Goal: Information Seeking & Learning: Learn about a topic

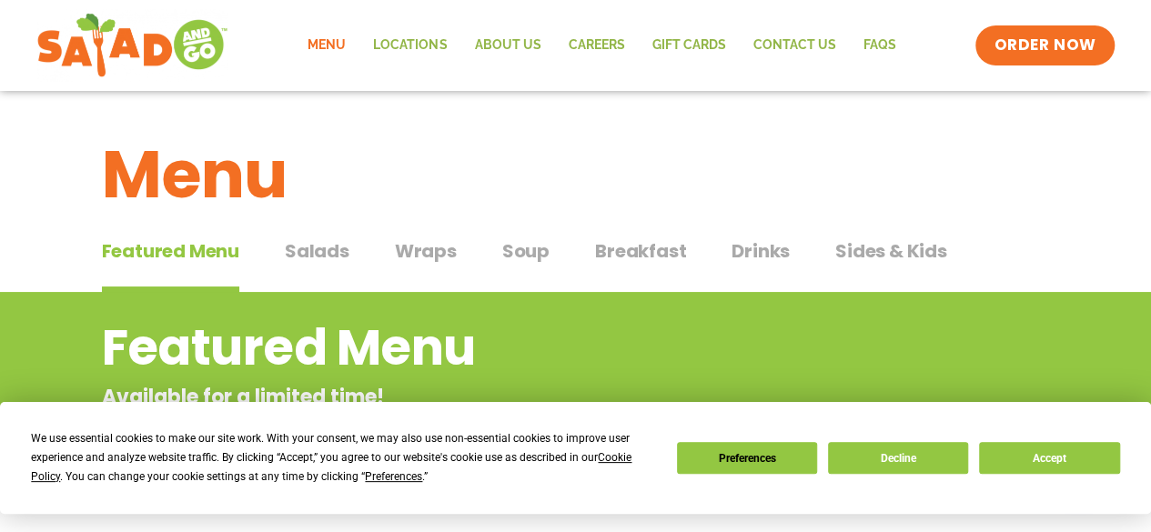
click at [309, 28] on link "Menu" at bounding box center [327, 46] width 66 height 42
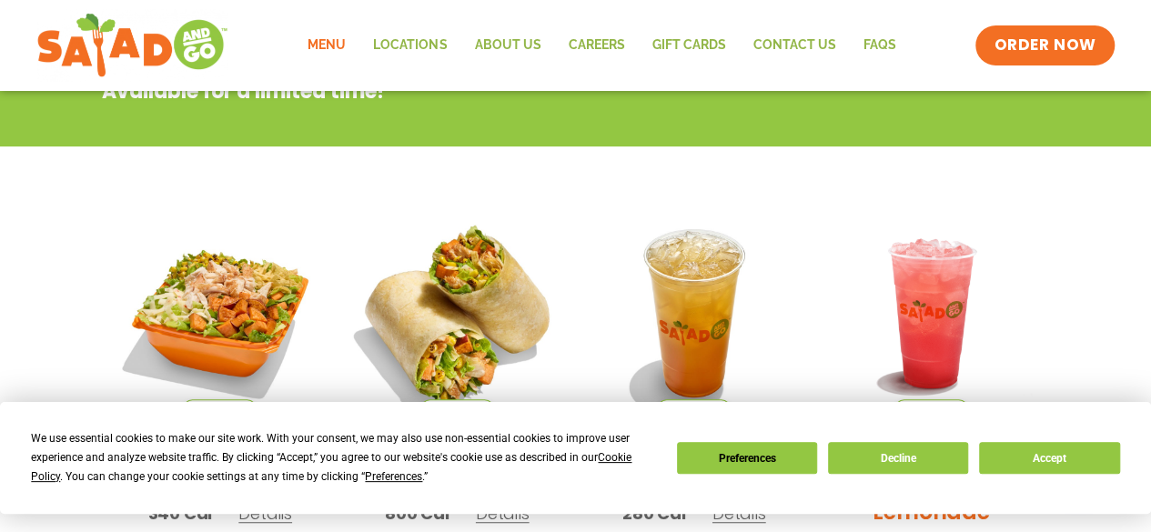
scroll to position [364, 0]
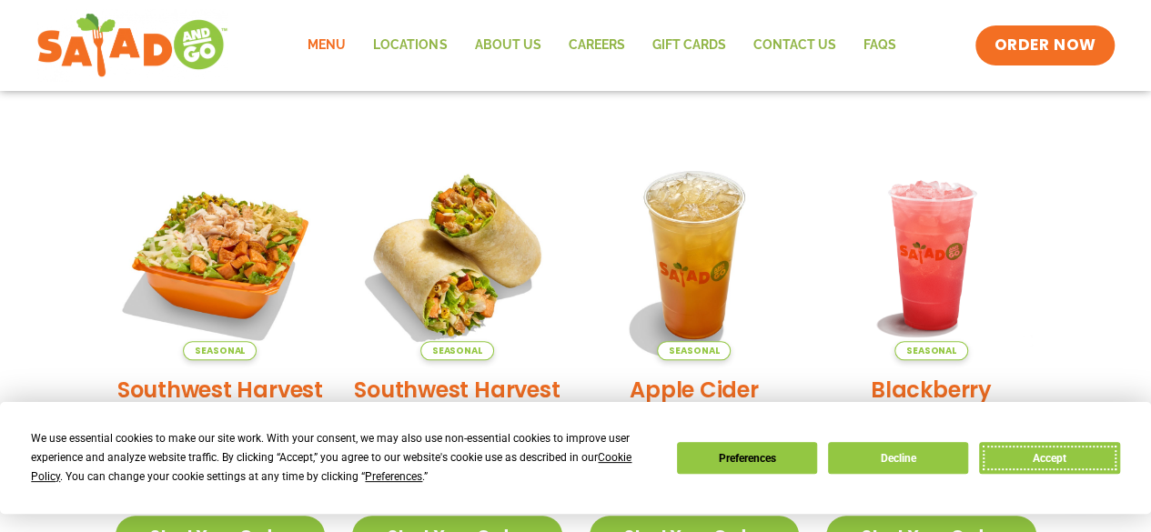
click at [995, 458] on button "Accept" at bounding box center [1049, 458] width 140 height 32
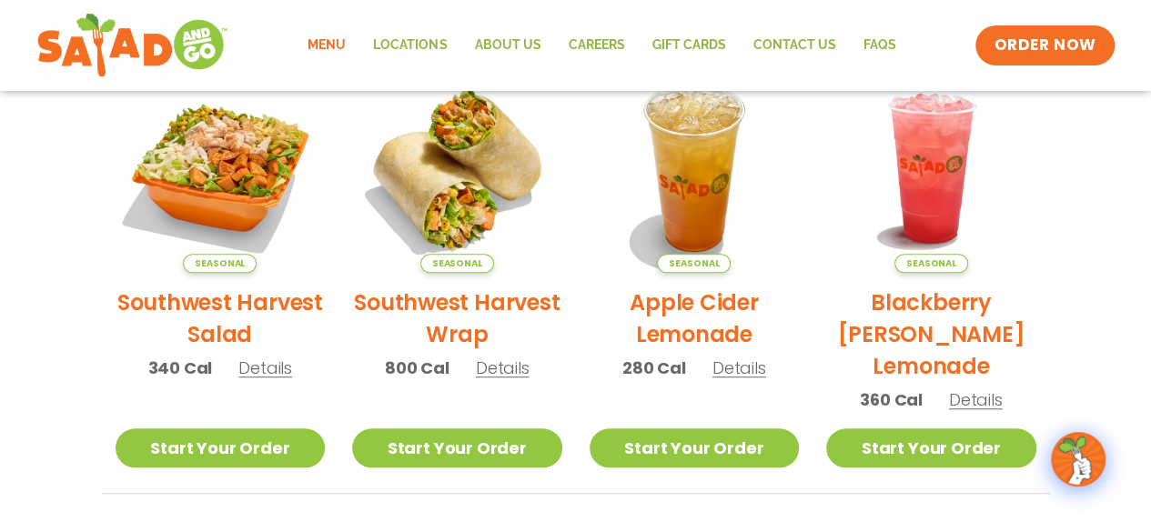
scroll to position [0, 0]
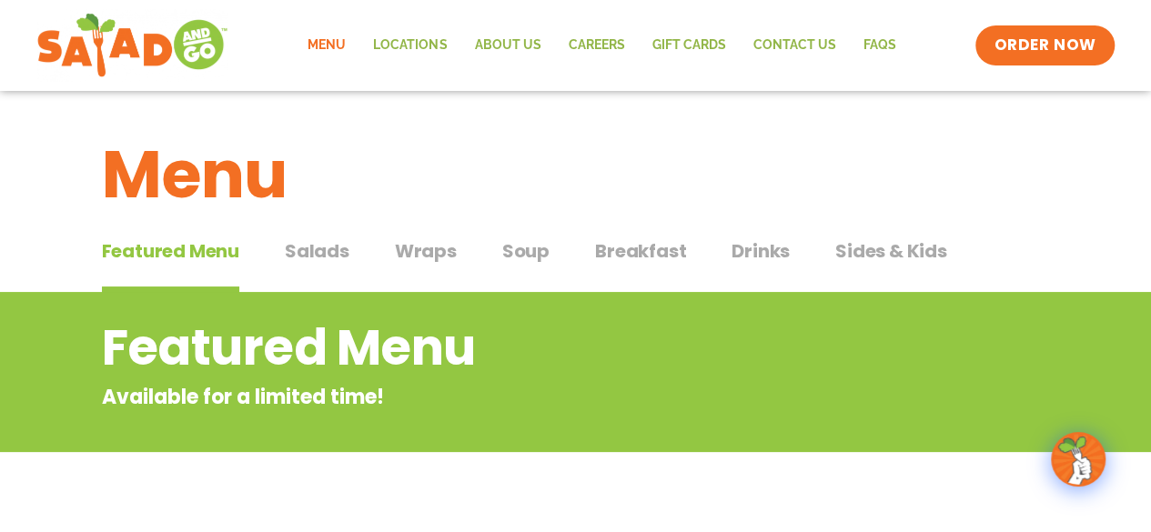
click at [325, 265] on button "Salads Salads" at bounding box center [317, 265] width 65 height 56
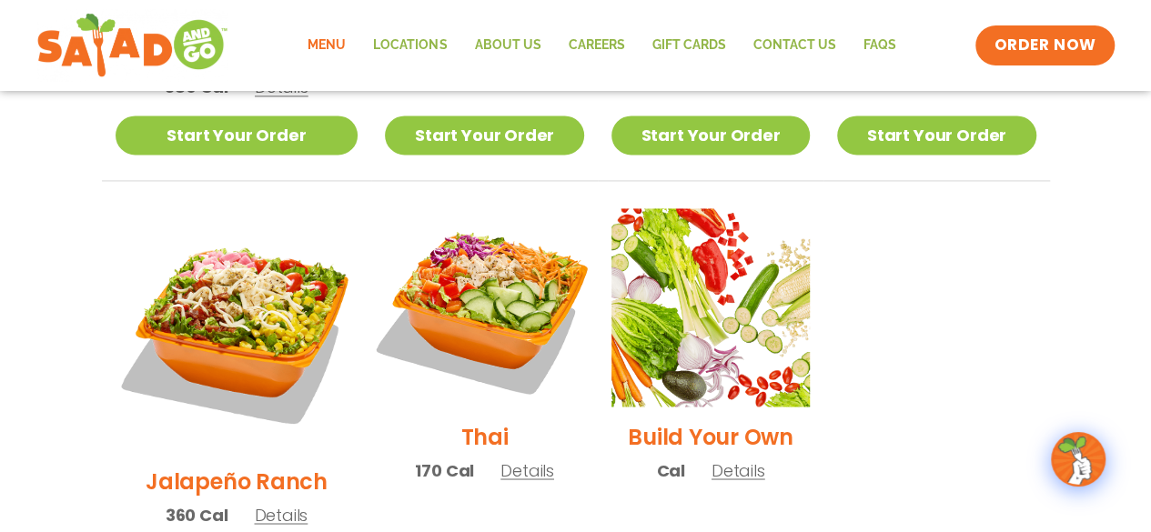
scroll to position [1274, 0]
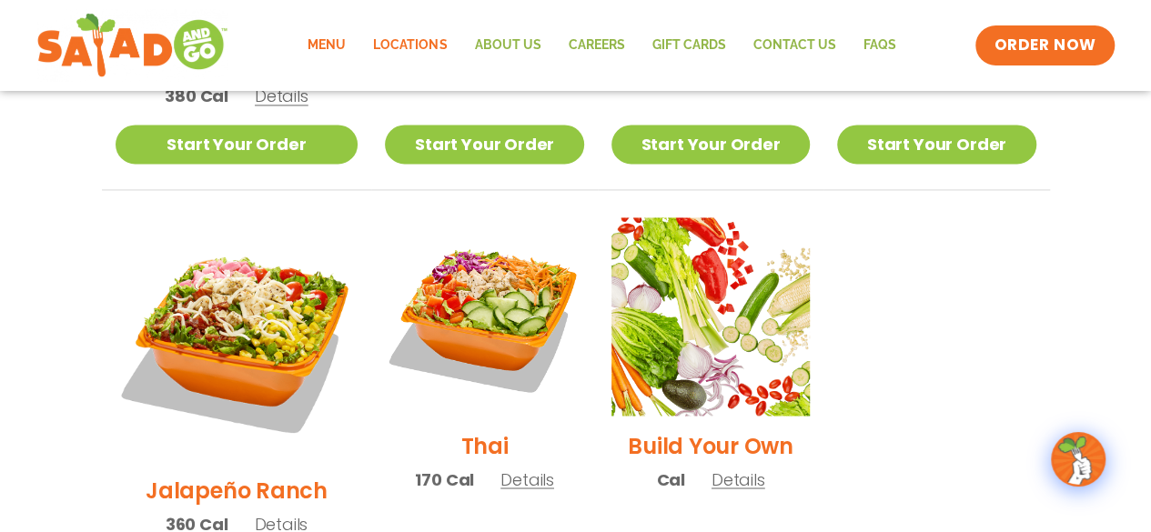
click at [424, 47] on link "Locations" at bounding box center [409, 46] width 101 height 42
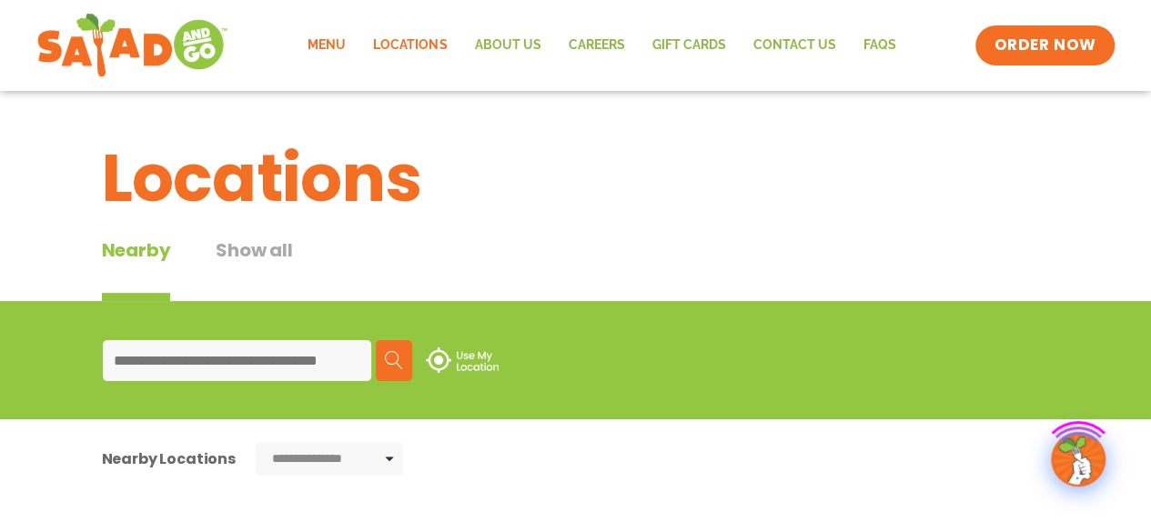
click at [0, 0] on div "Find a Restaurant Use my location Search" at bounding box center [0, 0] width 0 height 0
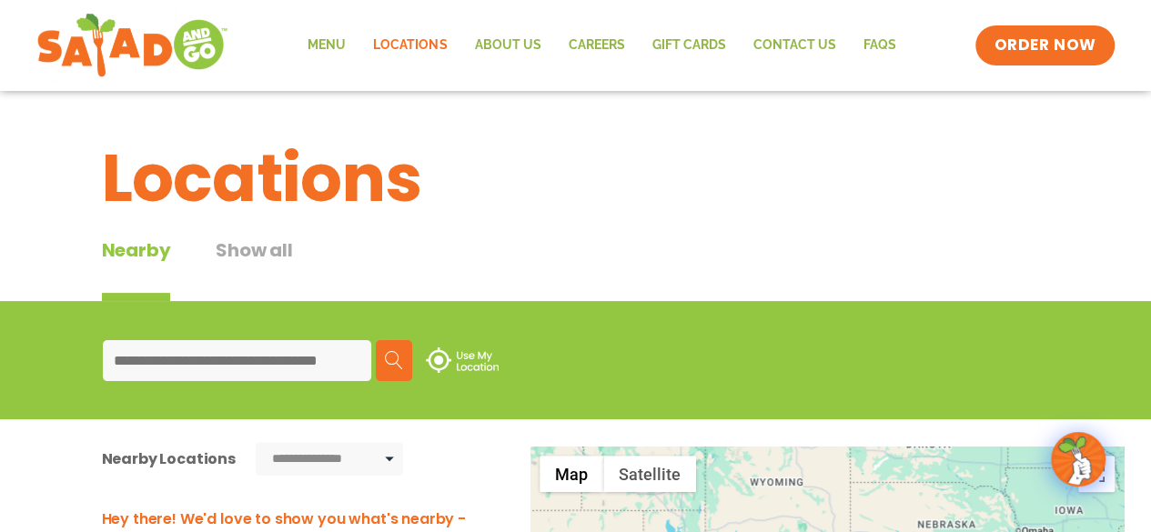
click at [251, 247] on button "Show all" at bounding box center [254, 269] width 76 height 65
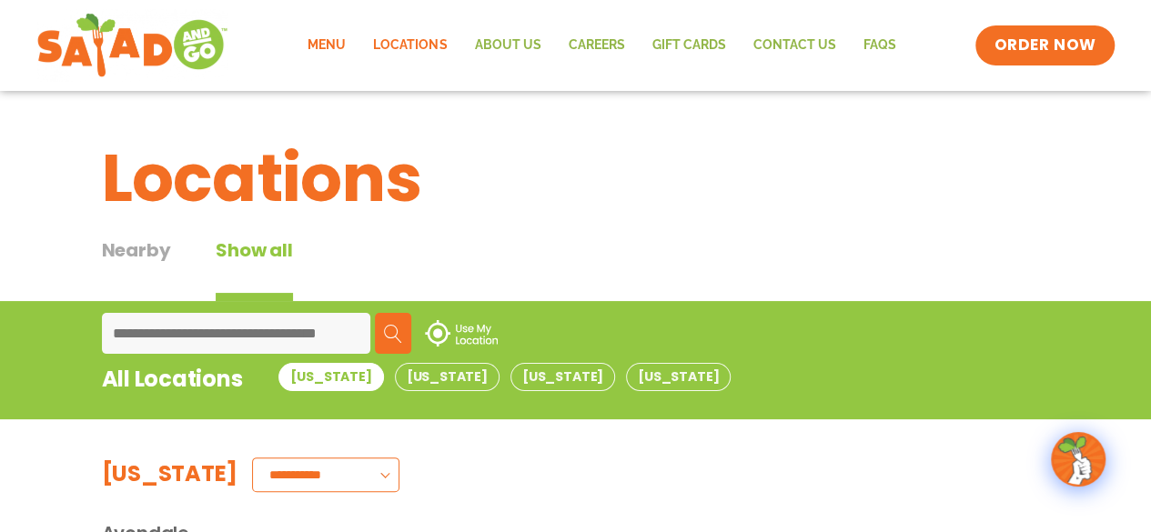
click at [322, 39] on link "Menu" at bounding box center [327, 46] width 66 height 42
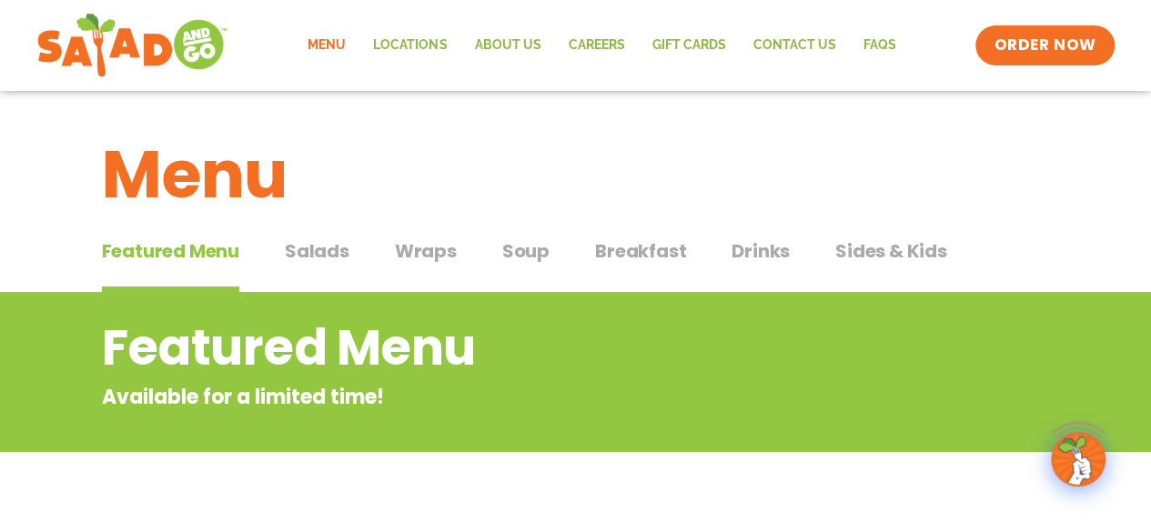
click at [413, 248] on span "Wraps" at bounding box center [426, 250] width 62 height 27
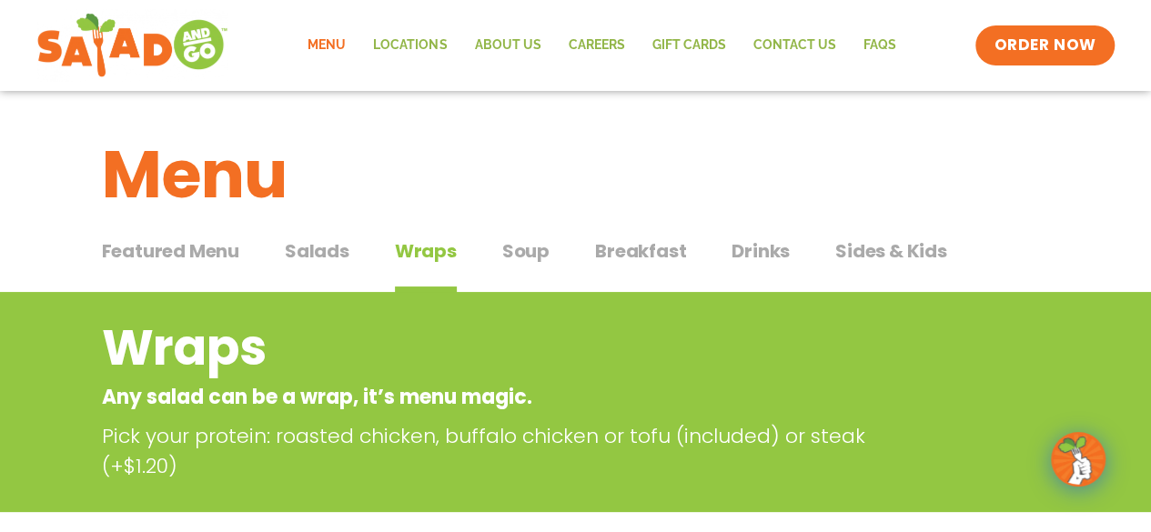
drag, startPoint x: 549, startPoint y: 272, endPoint x: 535, endPoint y: 258, distance: 19.3
click at [546, 269] on div "Featured Menu Featured Menu Salads Salads Wraps Wraps Soup Soup Breakfast Break…" at bounding box center [576, 262] width 948 height 62
click at [533, 258] on span "Soup" at bounding box center [525, 250] width 47 height 27
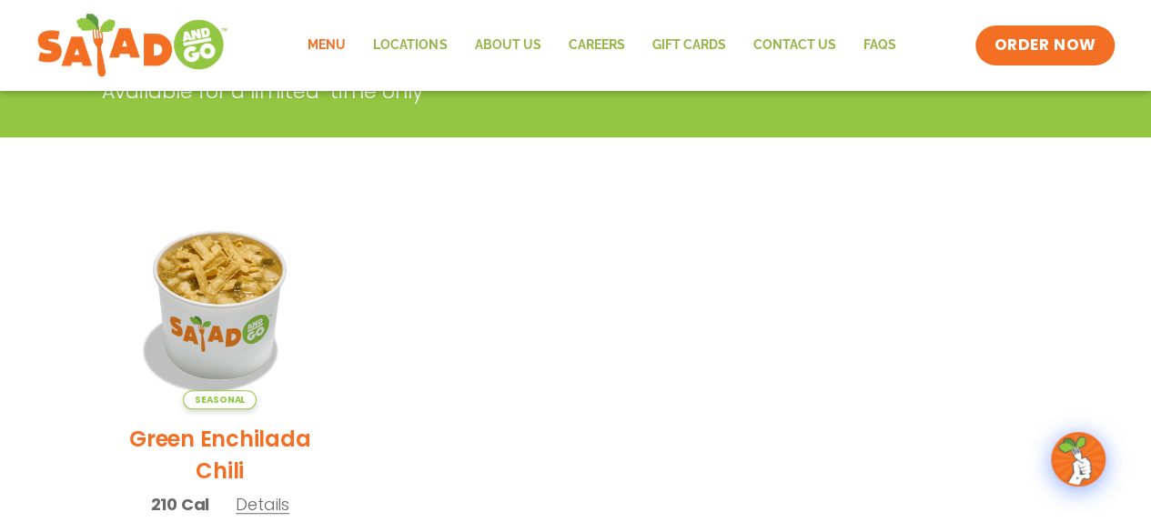
scroll to position [91, 0]
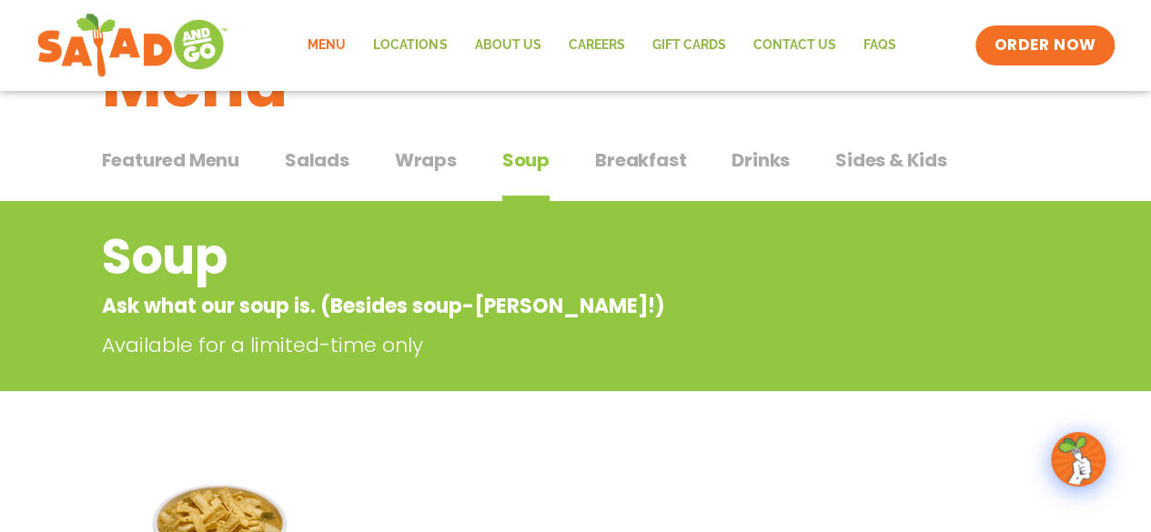
click at [662, 157] on span "Breakfast" at bounding box center [640, 160] width 91 height 27
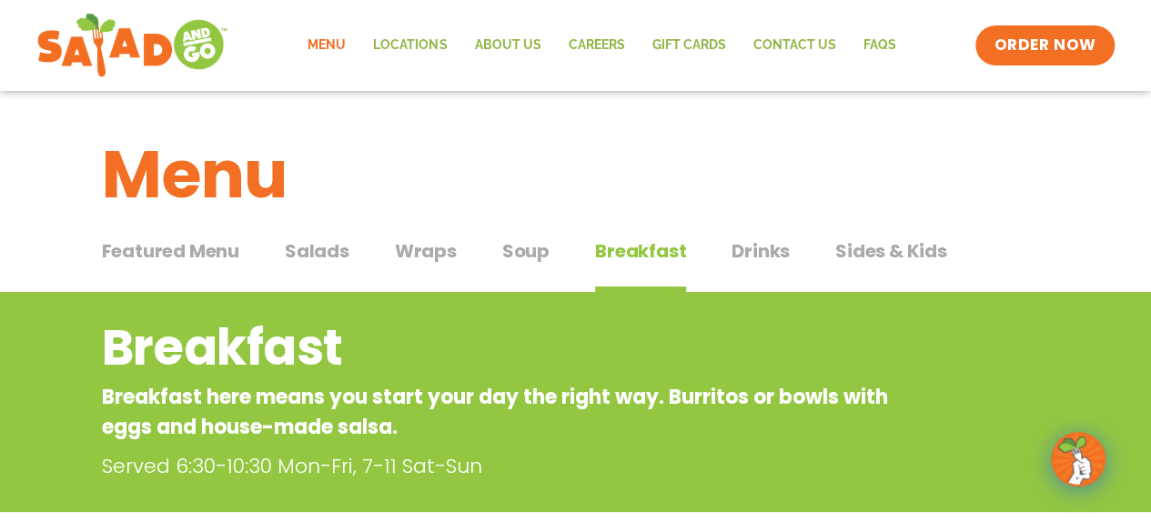
click at [739, 242] on span "Drinks" at bounding box center [761, 250] width 58 height 27
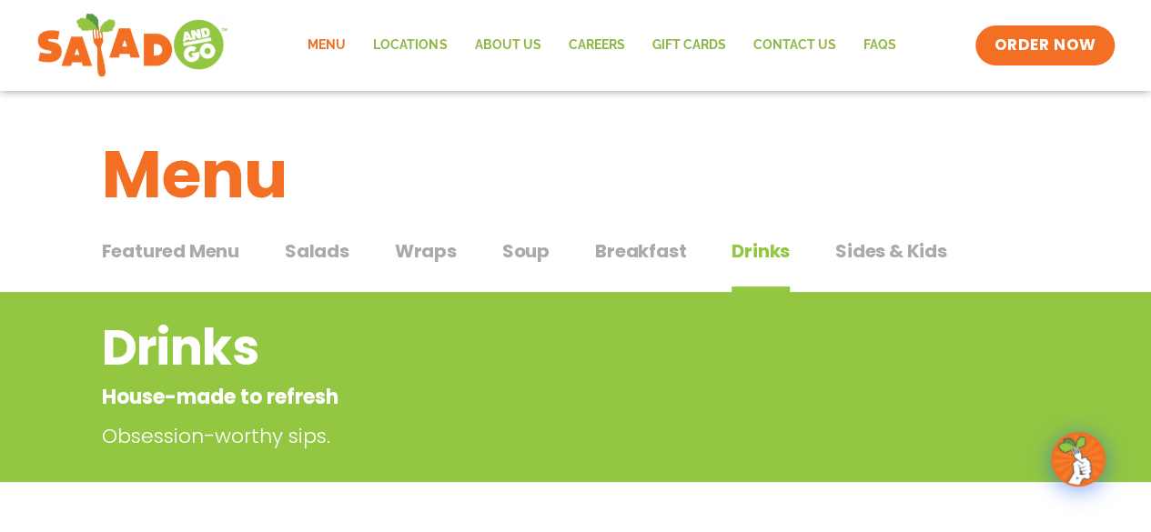
click at [862, 248] on span "Sides & Kids" at bounding box center [891, 250] width 112 height 27
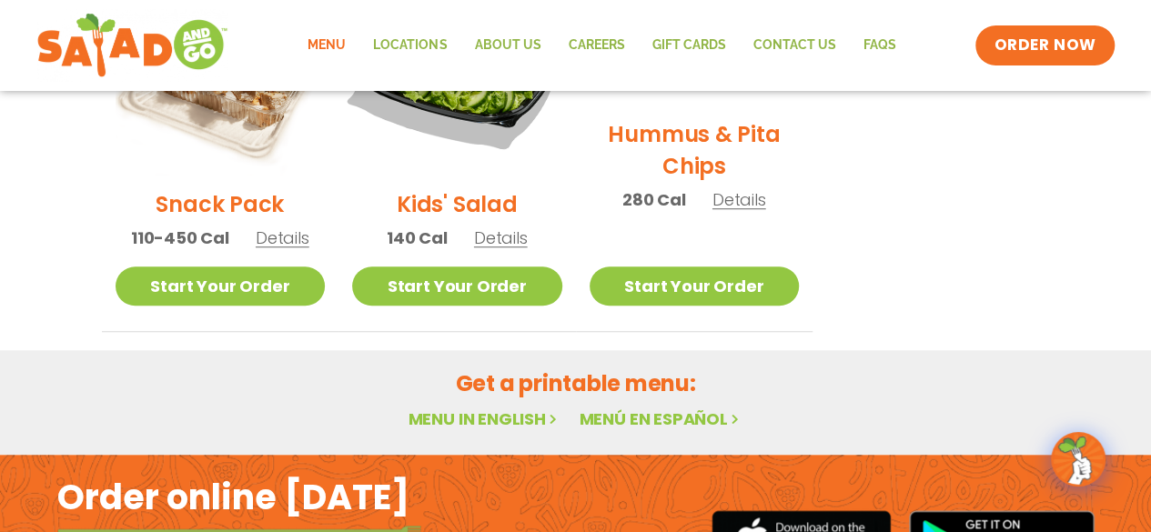
scroll to position [364, 0]
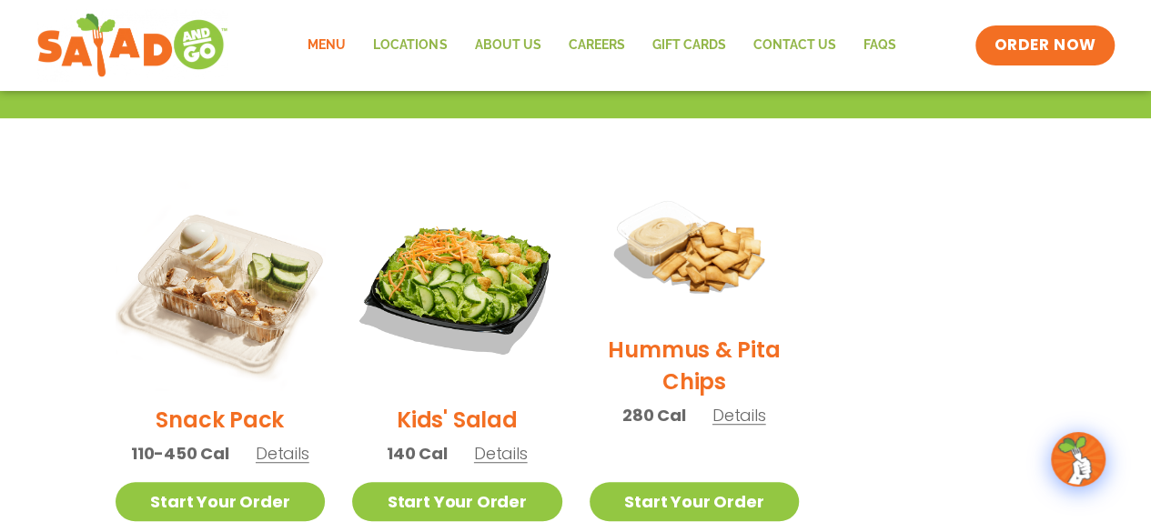
click at [329, 45] on link "Menu" at bounding box center [327, 46] width 66 height 42
